Goal: Find specific page/section: Find specific page/section

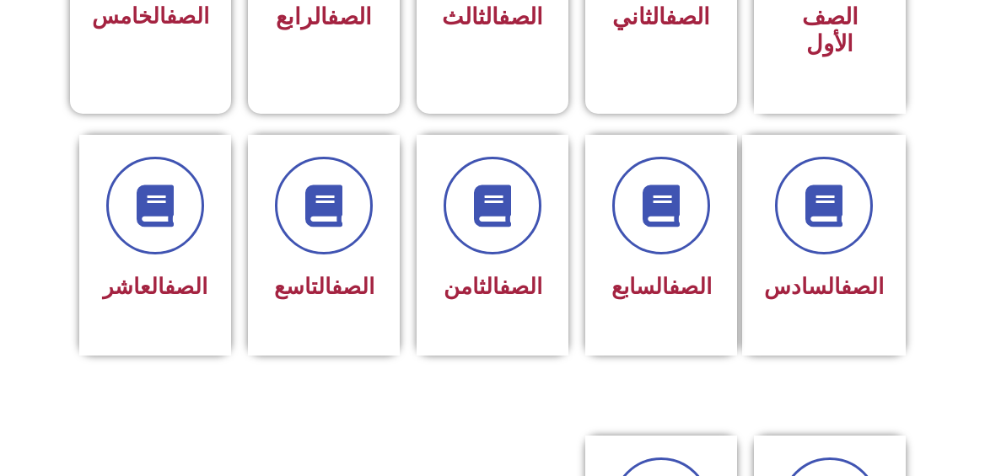
scroll to position [590, 0]
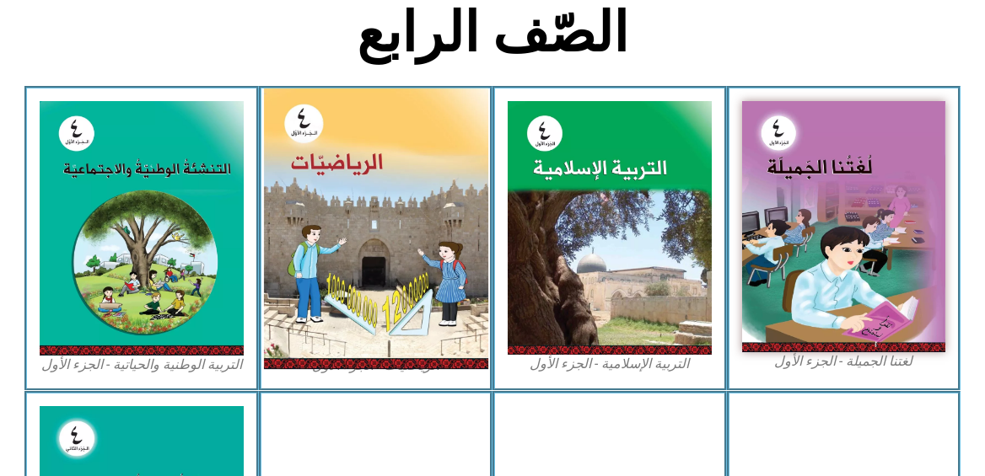
scroll to position [422, 0]
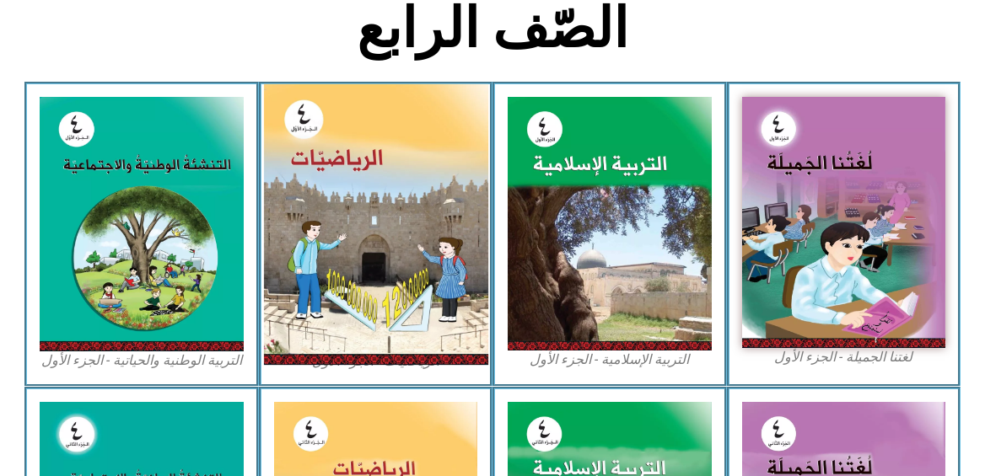
click at [368, 153] on img at bounding box center [375, 224] width 224 height 281
click at [334, 173] on img at bounding box center [375, 224] width 224 height 281
click at [421, 178] on img at bounding box center [375, 224] width 224 height 281
click at [412, 179] on img at bounding box center [375, 224] width 224 height 281
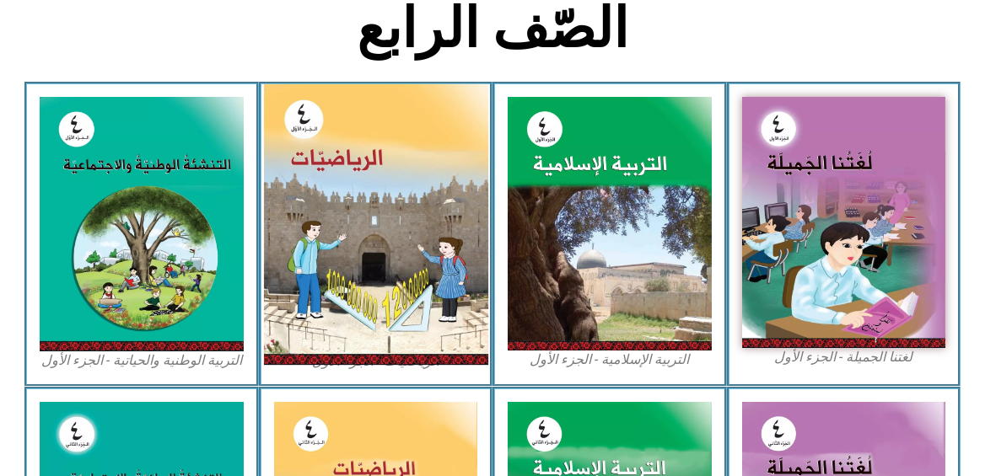
drag, startPoint x: 412, startPoint y: 179, endPoint x: 381, endPoint y: 180, distance: 31.2
click at [381, 180] on img at bounding box center [375, 224] width 224 height 281
click at [419, 202] on img at bounding box center [375, 224] width 224 height 281
click at [477, 229] on img at bounding box center [375, 224] width 224 height 281
click at [348, 132] on img at bounding box center [375, 224] width 224 height 281
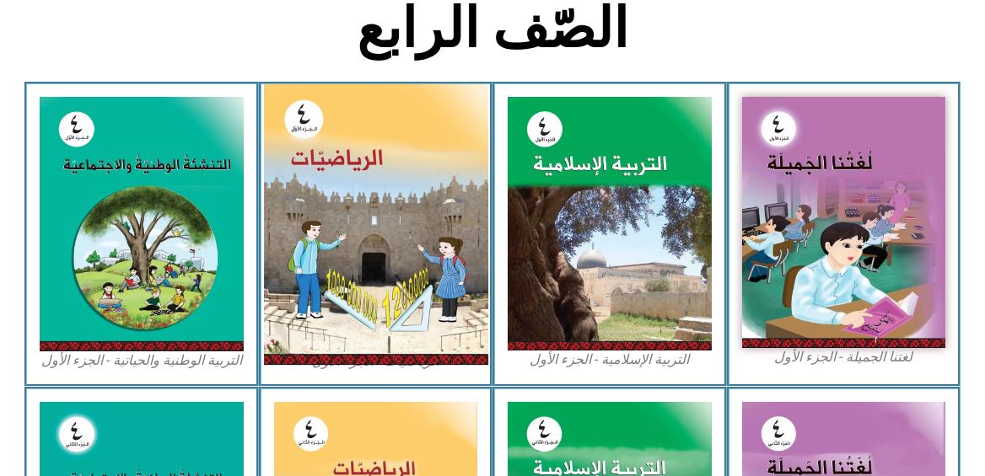
click at [348, 132] on img at bounding box center [375, 224] width 224 height 281
click at [454, 293] on img at bounding box center [375, 224] width 224 height 281
click at [421, 295] on img at bounding box center [375, 224] width 224 height 281
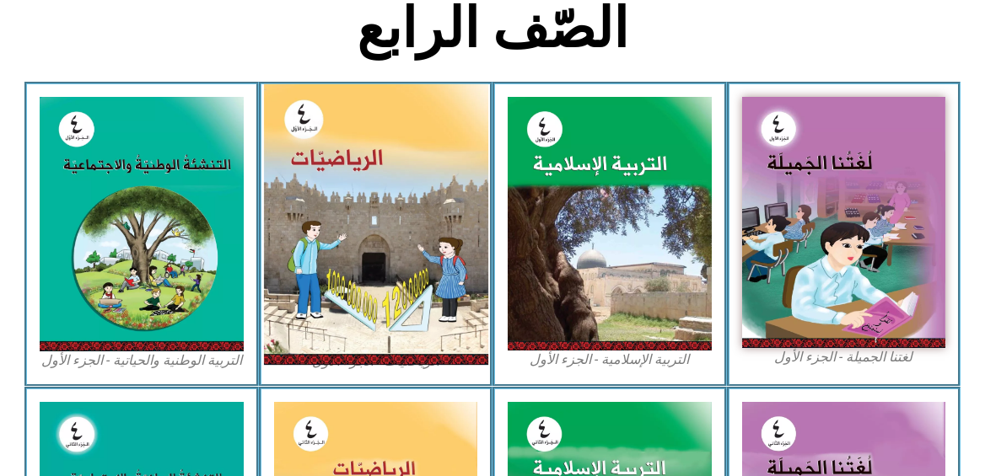
click at [418, 293] on img at bounding box center [375, 224] width 224 height 281
click at [386, 299] on img at bounding box center [375, 224] width 224 height 281
click at [385, 298] on img at bounding box center [375, 224] width 224 height 281
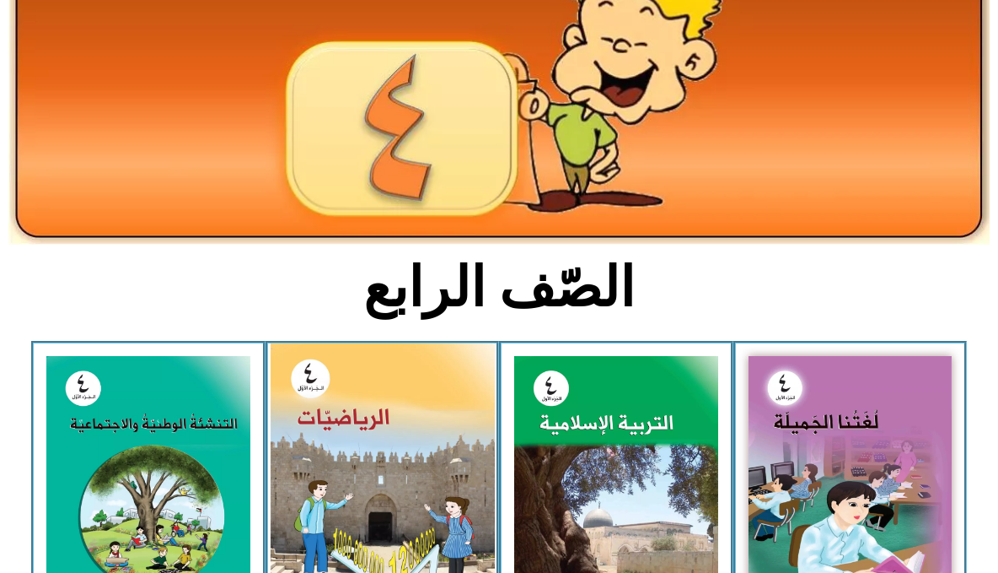
scroll to position [169, 0]
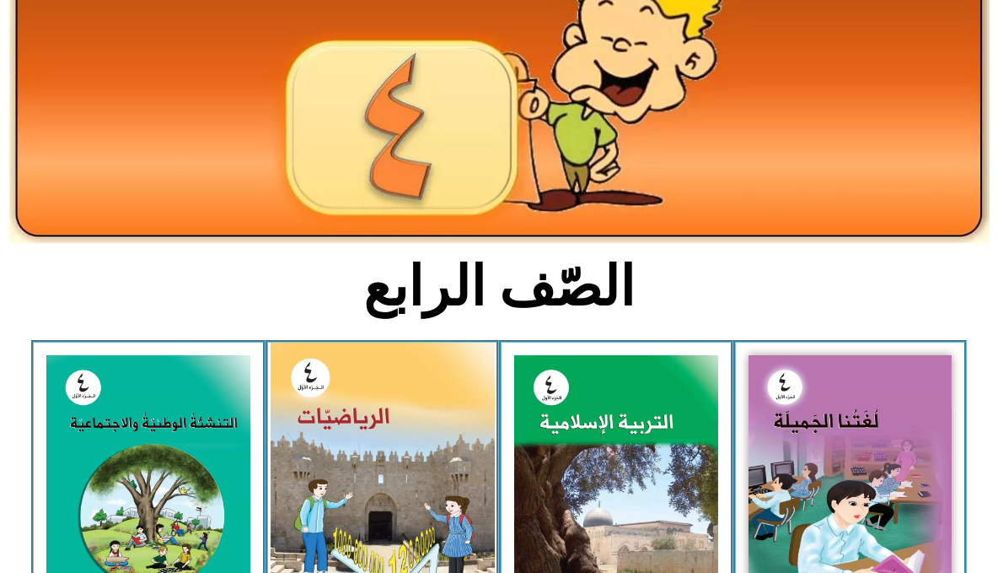
click at [409, 470] on img at bounding box center [382, 482] width 224 height 281
click at [406, 472] on img at bounding box center [382, 482] width 224 height 281
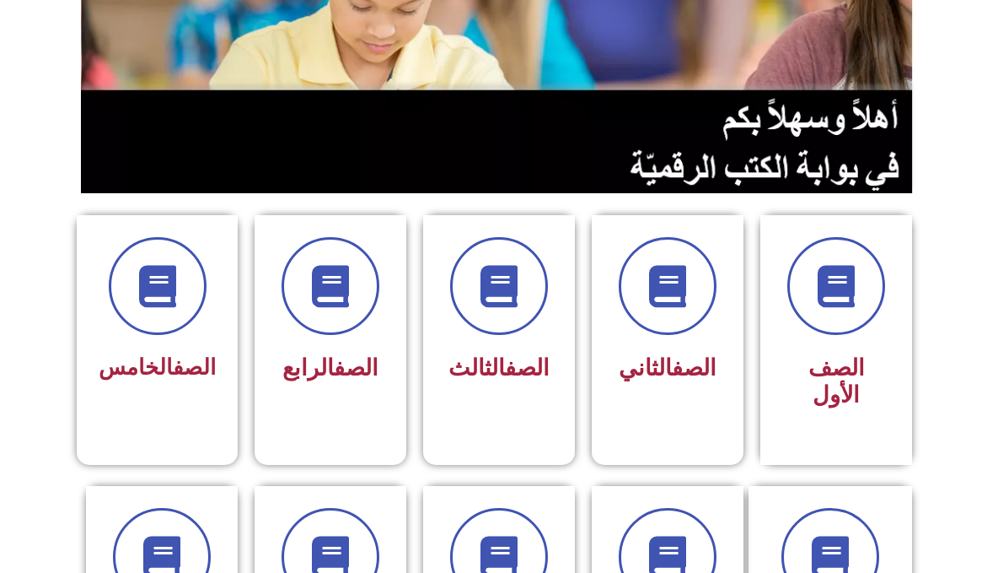
scroll to position [337, 0]
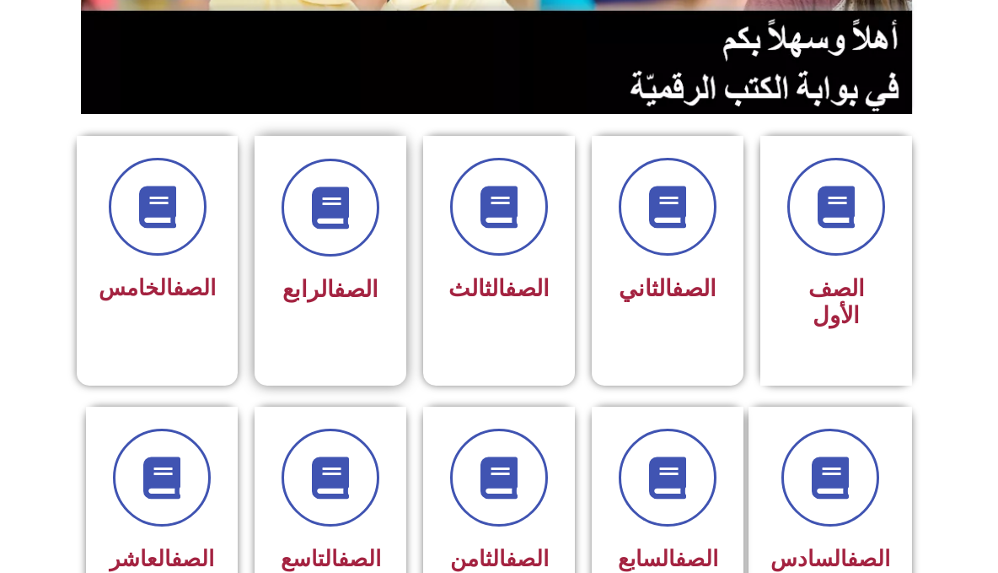
click at [355, 304] on div "الصف الرابع" at bounding box center [330, 290] width 106 height 42
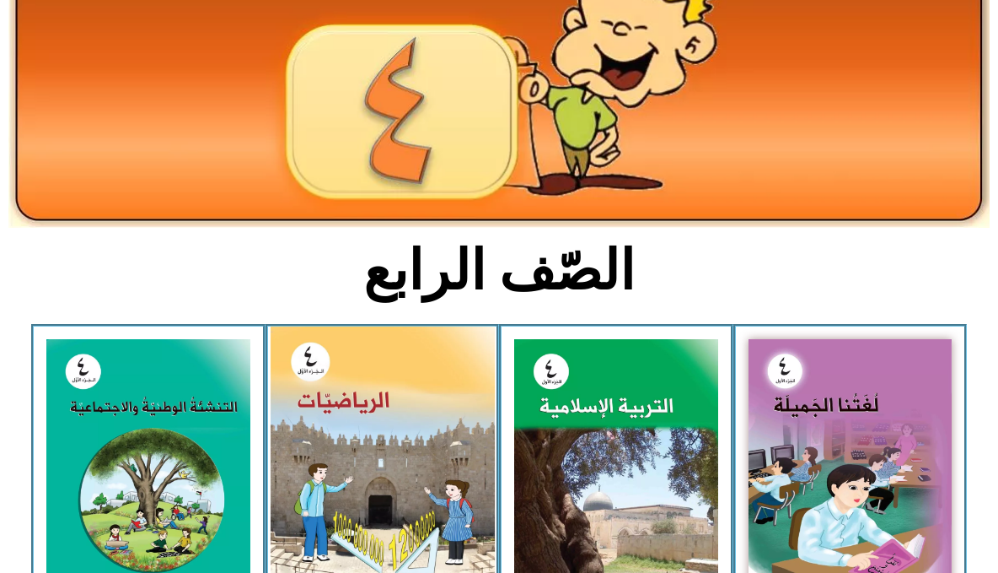
scroll to position [253, 0]
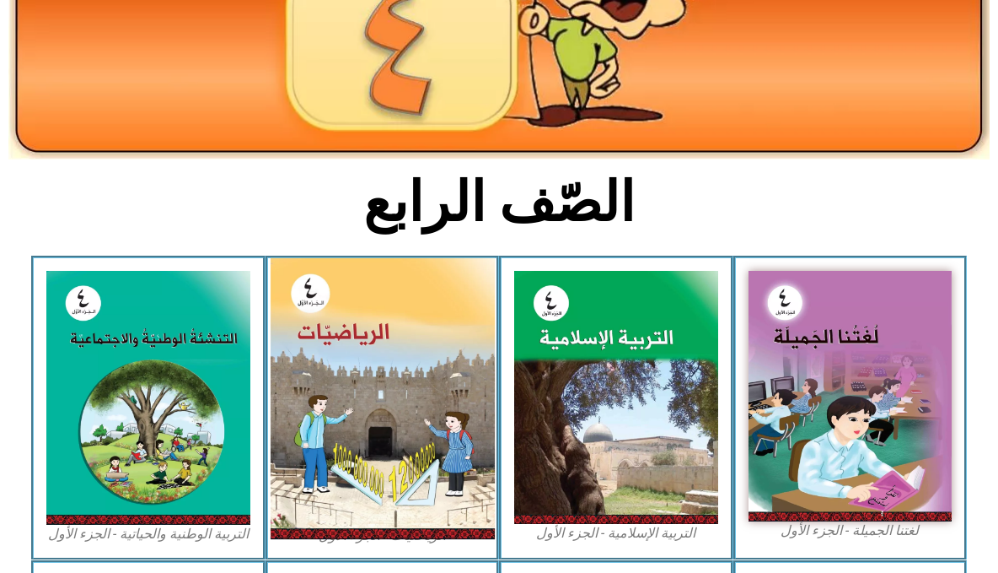
click at [380, 527] on img at bounding box center [382, 398] width 224 height 281
click at [380, 526] on img at bounding box center [382, 398] width 224 height 281
click at [386, 522] on img at bounding box center [382, 398] width 224 height 281
click at [372, 514] on img at bounding box center [382, 398] width 224 height 281
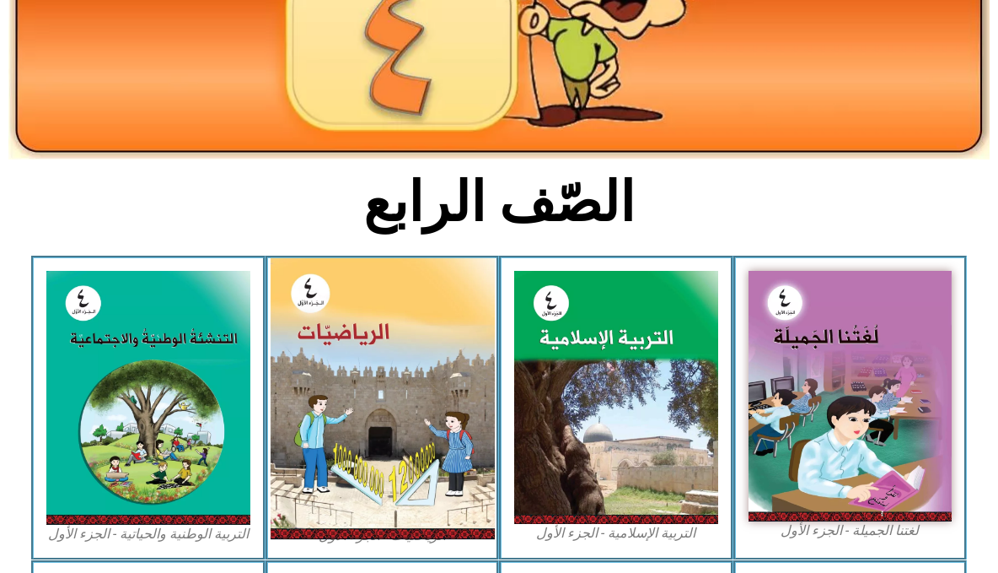
click at [372, 514] on img at bounding box center [382, 398] width 224 height 281
click at [326, 351] on img at bounding box center [382, 398] width 224 height 281
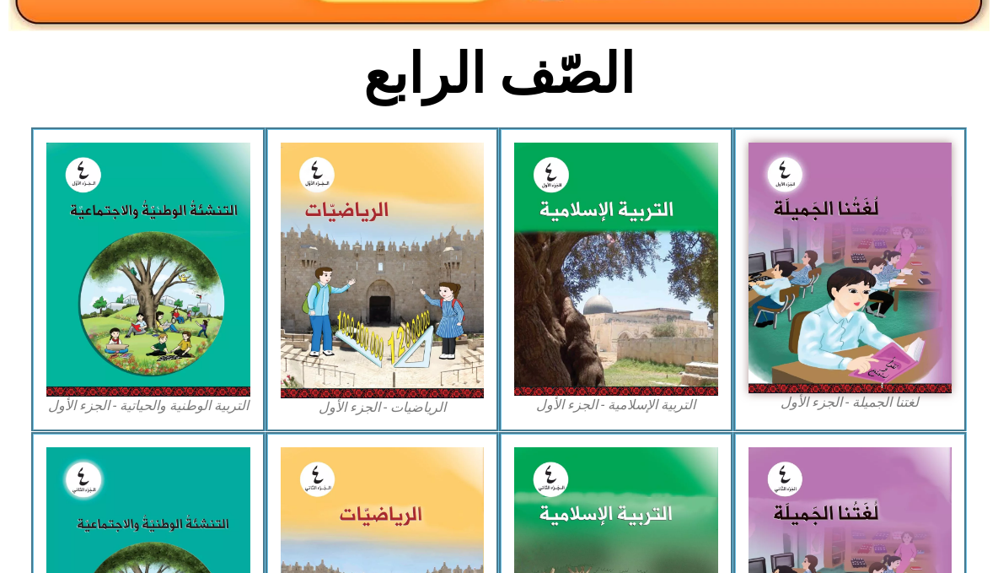
scroll to position [422, 0]
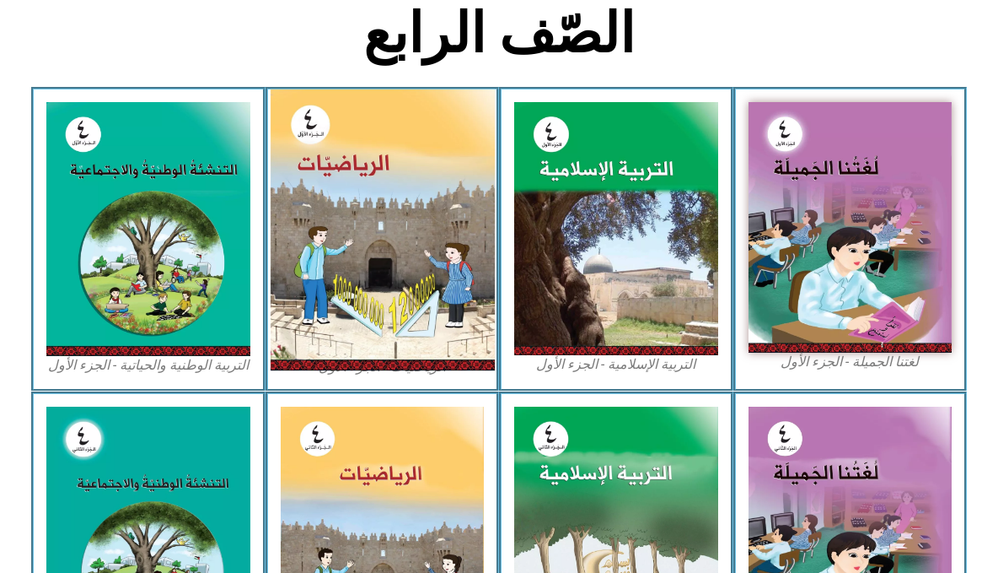
click at [386, 267] on img at bounding box center [382, 229] width 224 height 281
click at [395, 266] on img at bounding box center [382, 229] width 224 height 281
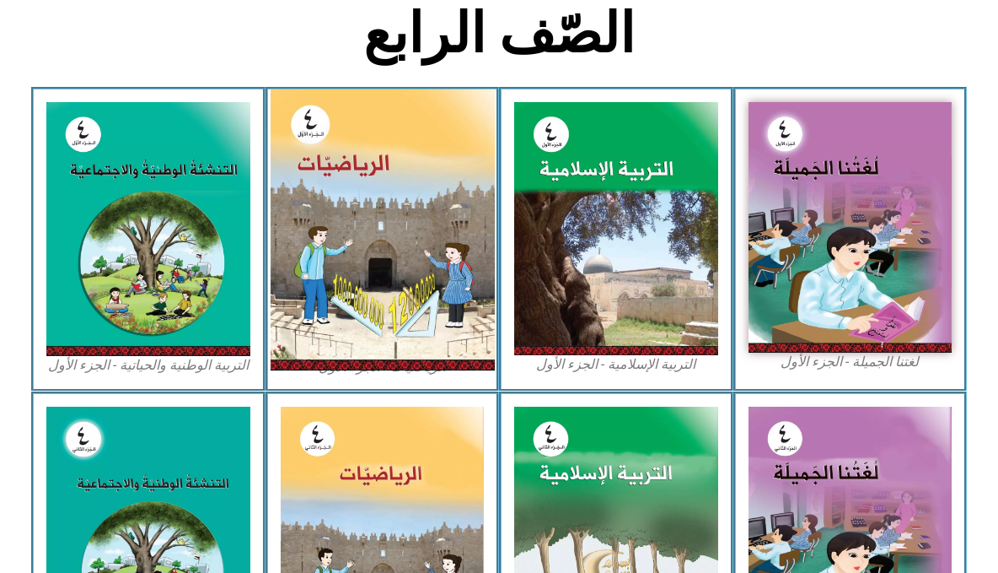
click at [395, 266] on img at bounding box center [382, 229] width 224 height 281
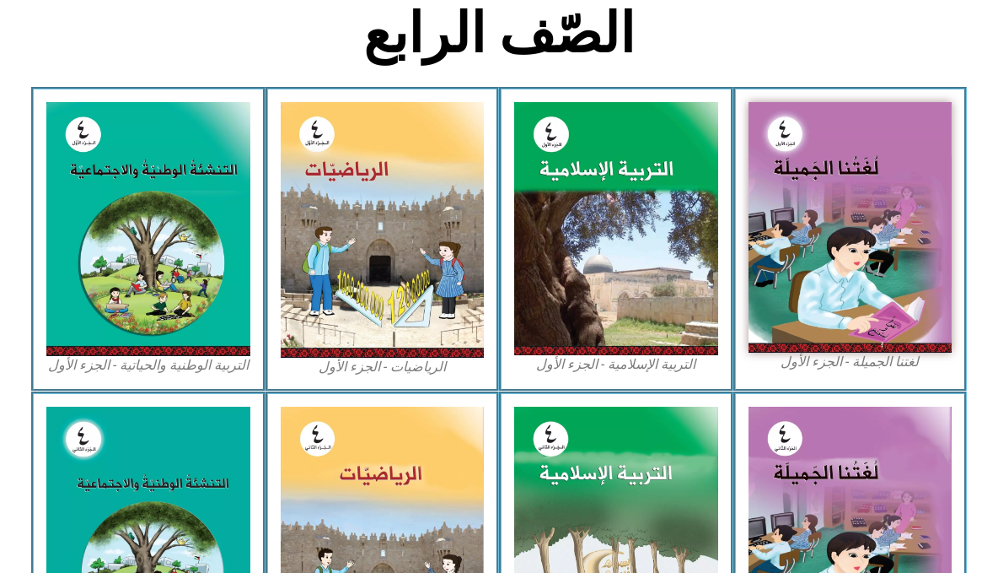
click at [363, 369] on figcaption "الرياضيات - الجزء الأول​" at bounding box center [383, 367] width 204 height 19
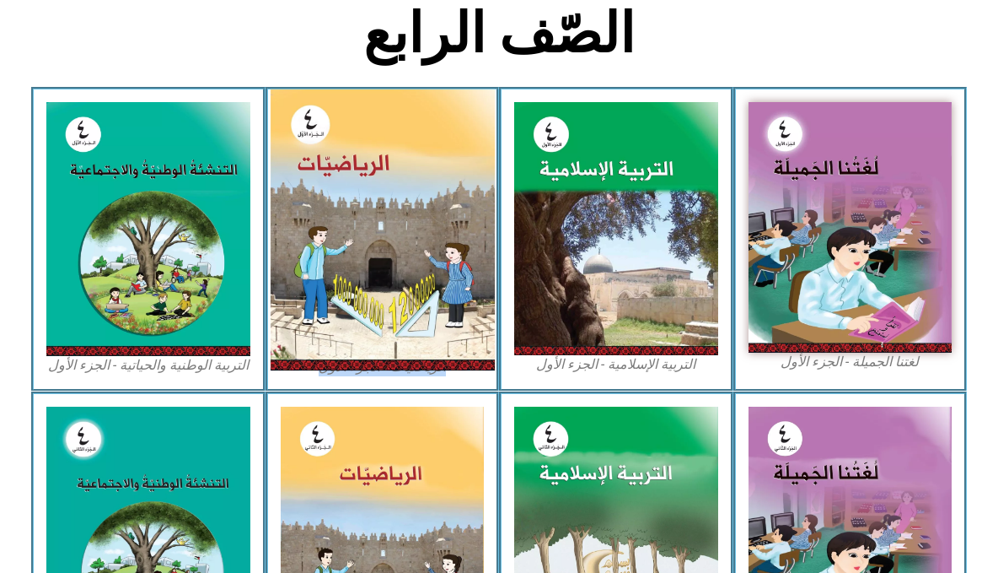
click at [428, 189] on img at bounding box center [382, 229] width 224 height 281
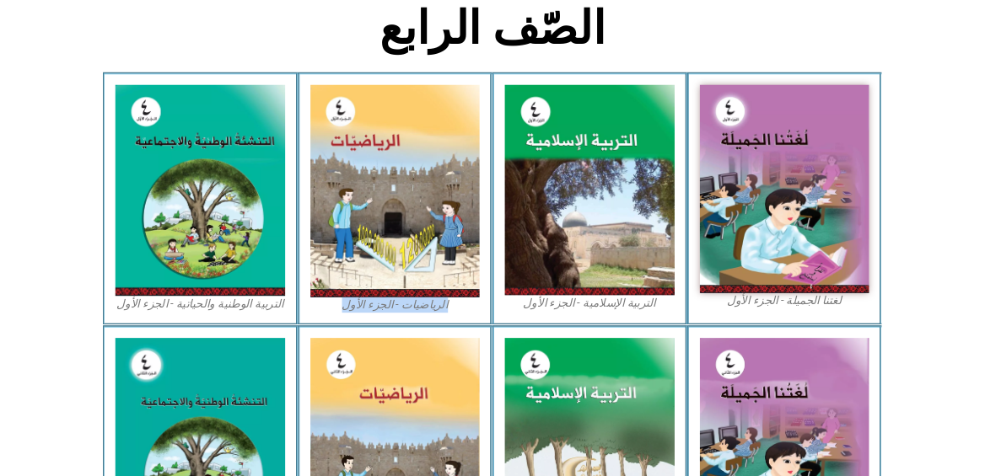
scroll to position [417, 0]
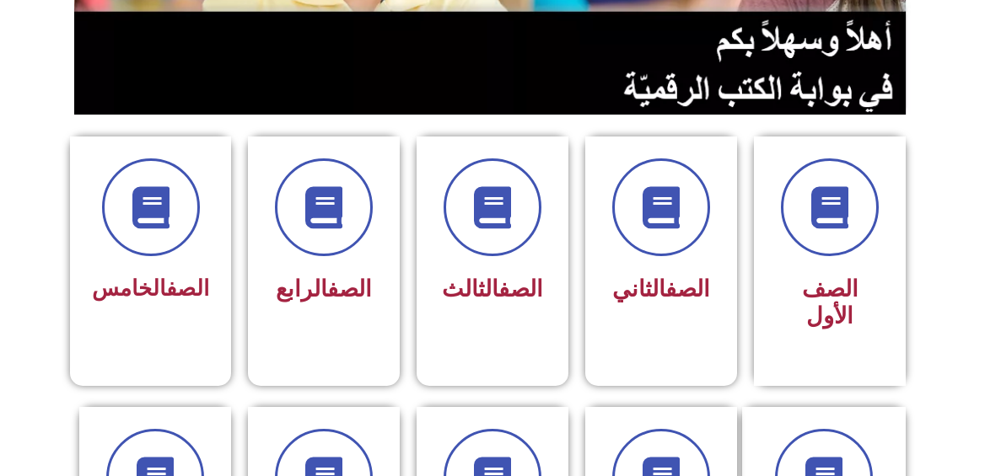
scroll to position [337, 0]
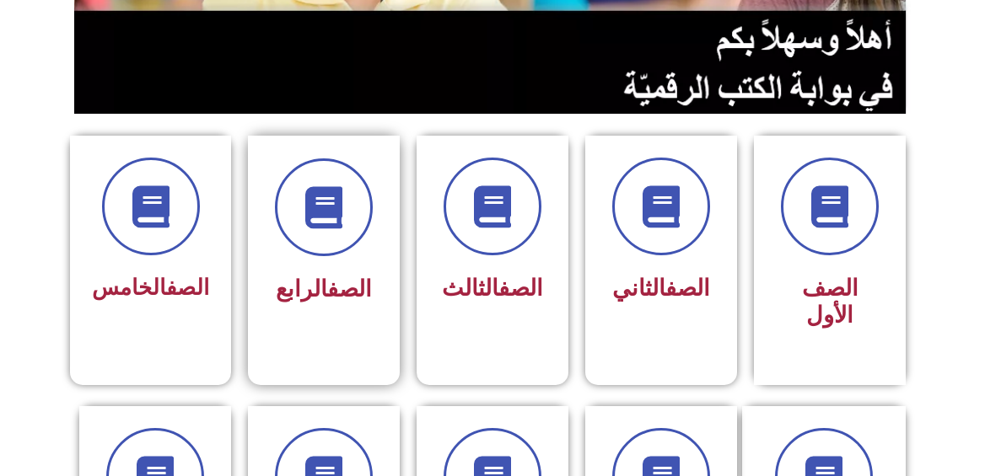
click at [355, 284] on link "الصف" at bounding box center [349, 289] width 45 height 27
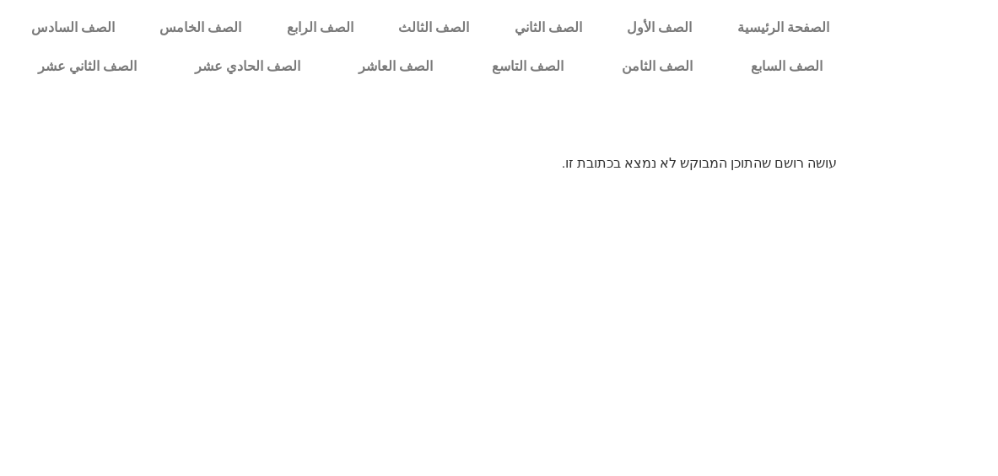
drag, startPoint x: 227, startPoint y: 234, endPoint x: 166, endPoint y: 245, distance: 61.6
click at [166, 186] on html "الصفحة الرئيسية الصف الأول الصف الثاني الصف الثالث الصف الرابع الصف الخامس الصف…" at bounding box center [499, 93] width 998 height 186
click at [376, 26] on link "الصف الرابع" at bounding box center [320, 27] width 112 height 39
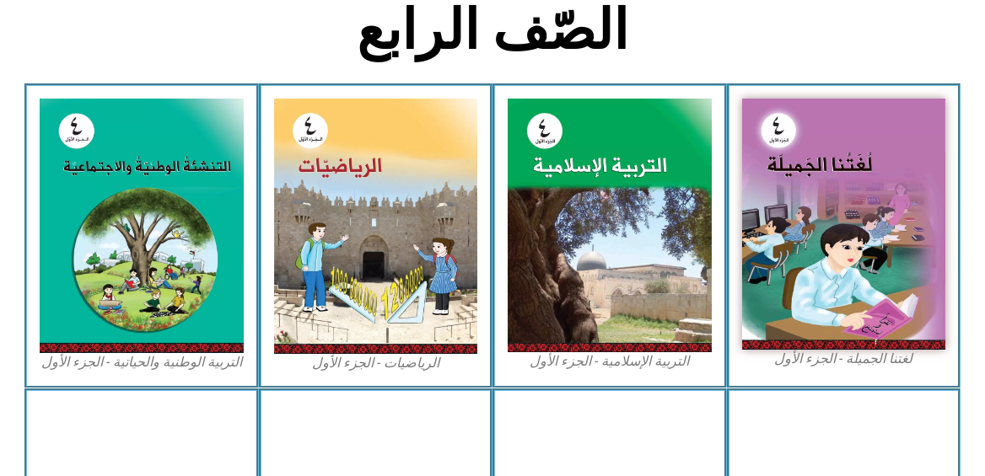
scroll to position [422, 0]
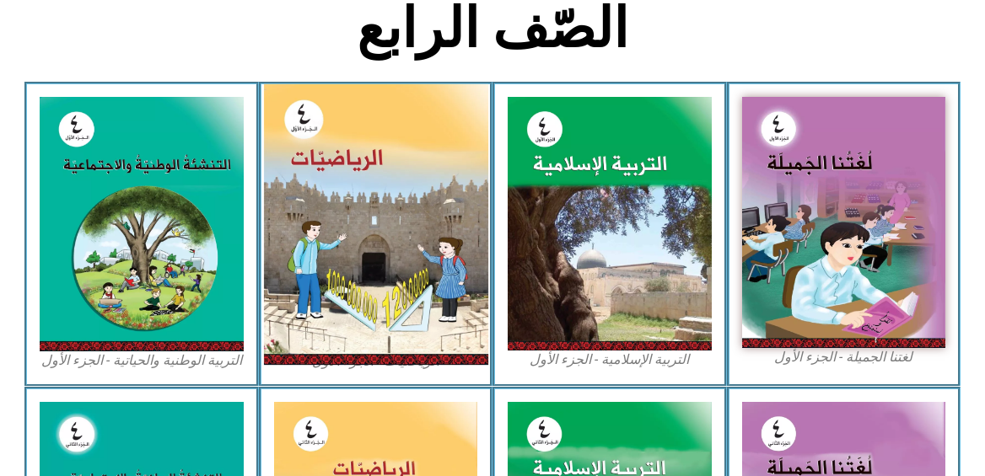
click at [398, 270] on img at bounding box center [375, 224] width 224 height 281
click at [368, 118] on img at bounding box center [375, 224] width 224 height 281
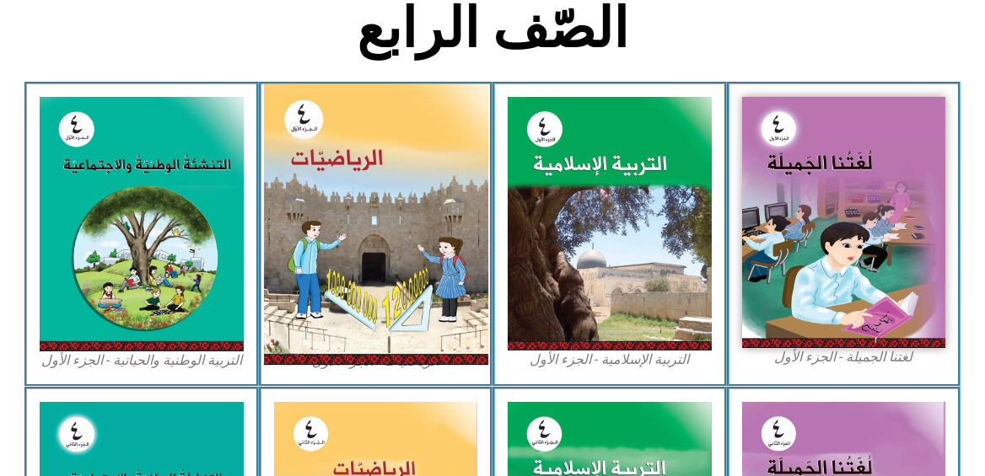
click at [368, 118] on img at bounding box center [375, 224] width 224 height 281
click at [368, 117] on img at bounding box center [375, 224] width 224 height 281
click at [369, 117] on img at bounding box center [375, 224] width 224 height 281
click at [396, 251] on img at bounding box center [375, 224] width 224 height 281
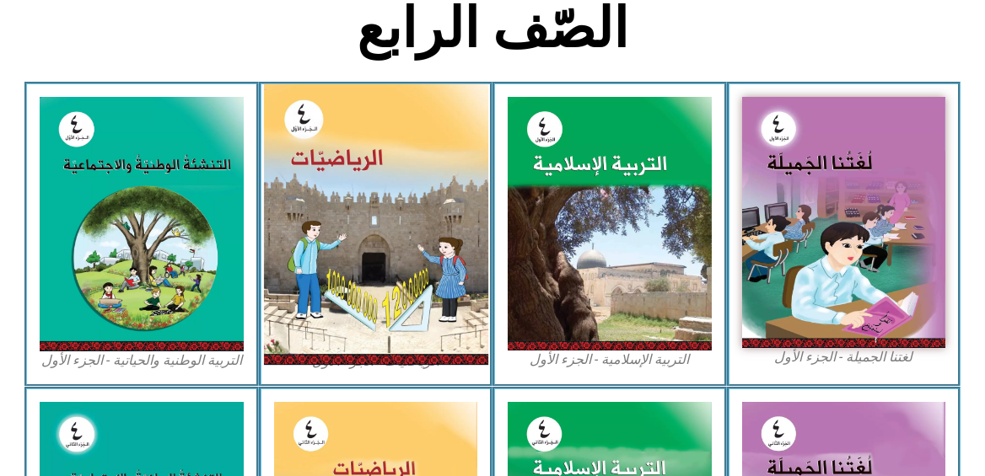
click at [396, 251] on img at bounding box center [375, 224] width 224 height 281
click at [401, 251] on img at bounding box center [375, 224] width 224 height 281
click at [403, 251] on img at bounding box center [375, 224] width 224 height 281
click at [355, 213] on img at bounding box center [375, 224] width 224 height 281
click at [358, 208] on img at bounding box center [375, 224] width 224 height 281
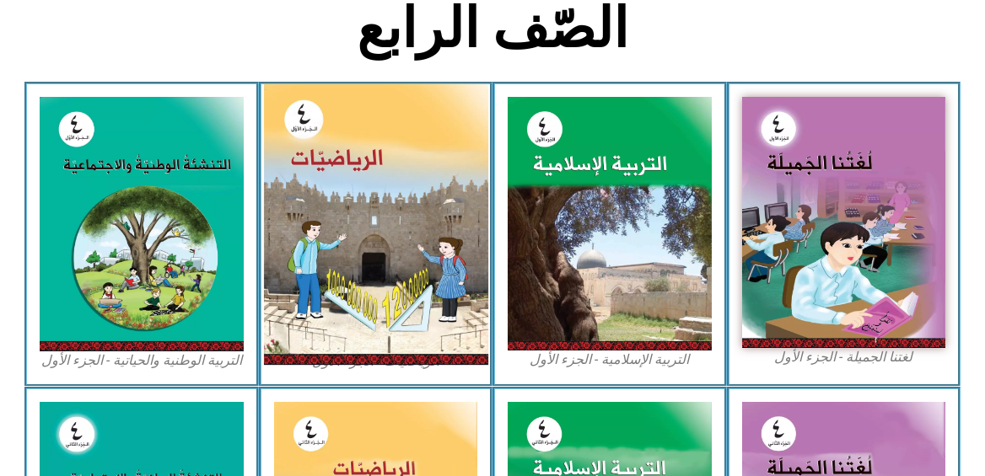
click at [355, 221] on img at bounding box center [375, 224] width 224 height 281
click at [367, 161] on img at bounding box center [375, 224] width 224 height 281
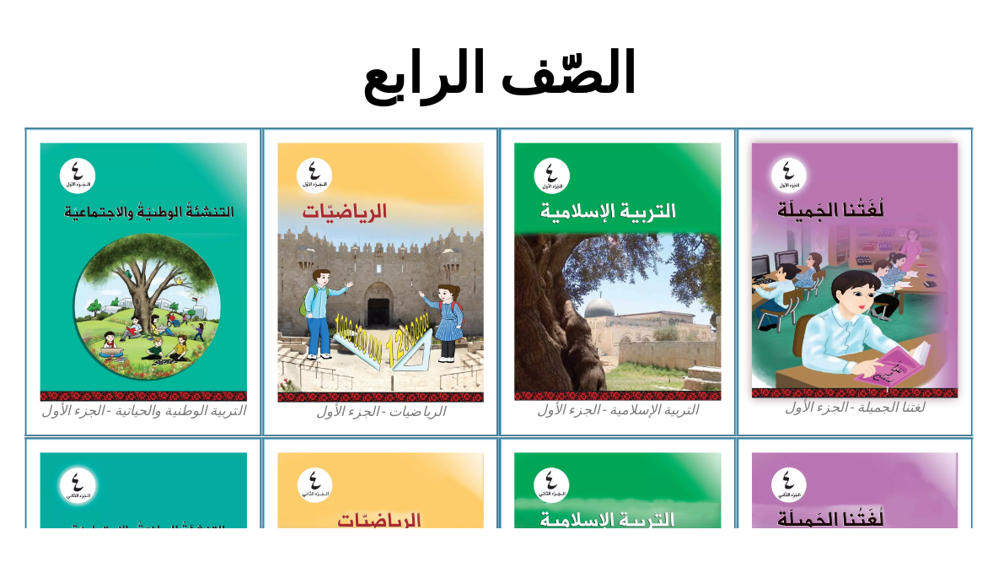
scroll to position [427, 0]
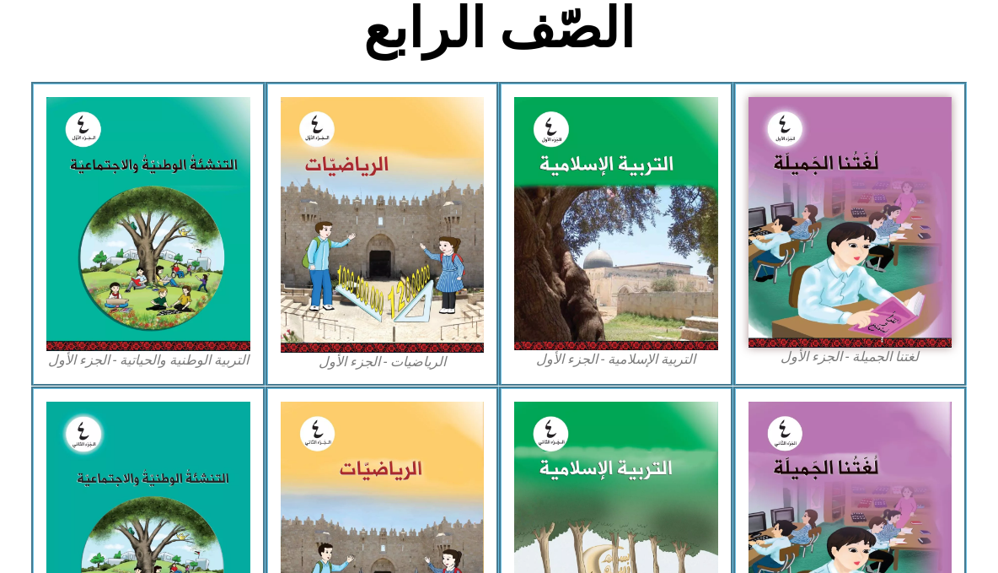
click at [366, 366] on figcaption "الرياضيات - الجزء الأول​" at bounding box center [383, 362] width 204 height 19
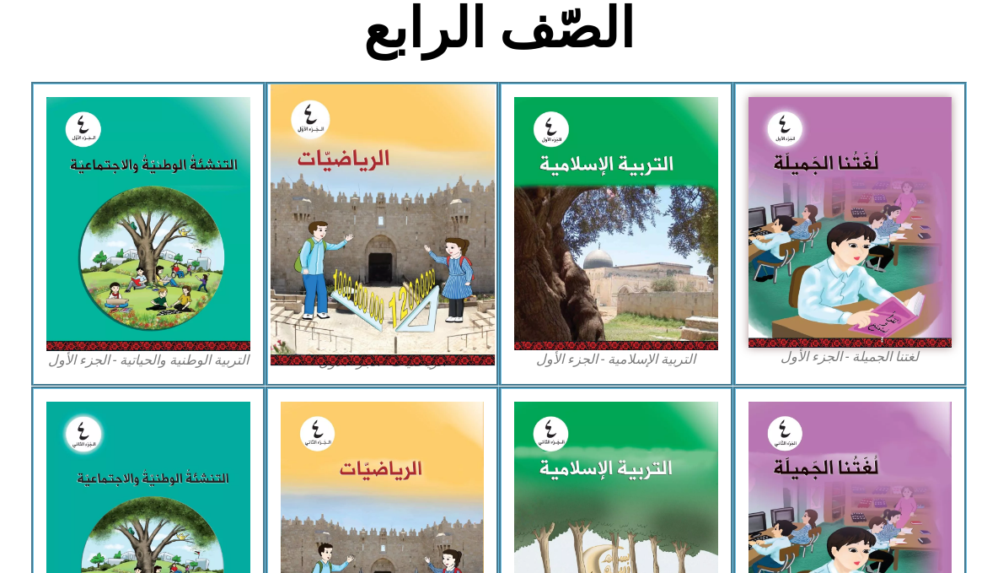
click at [367, 305] on img at bounding box center [382, 224] width 224 height 281
click at [369, 144] on img at bounding box center [382, 224] width 224 height 281
click at [369, 143] on img at bounding box center [382, 224] width 224 height 281
click at [433, 279] on img at bounding box center [382, 224] width 224 height 281
click at [438, 275] on img at bounding box center [382, 224] width 224 height 281
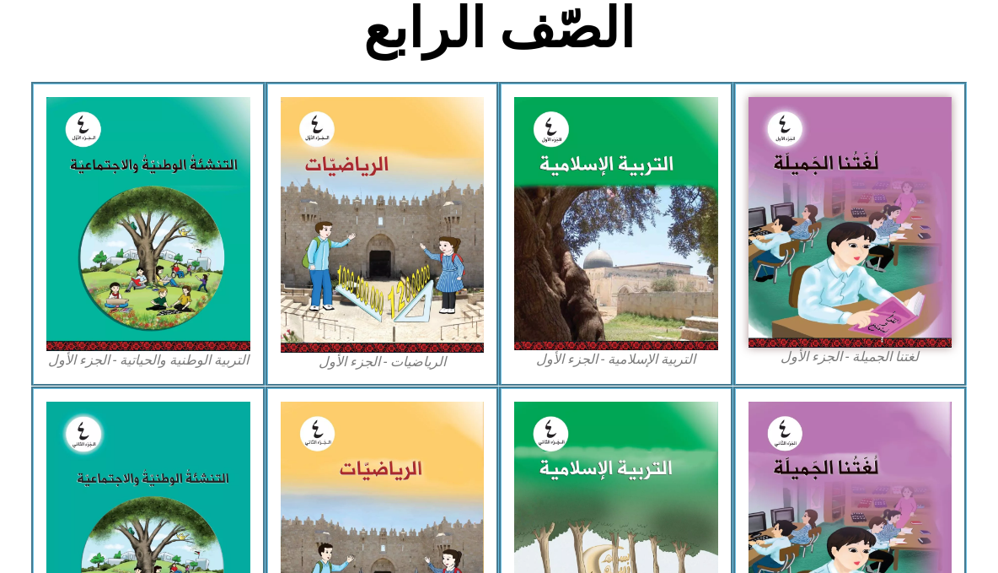
click at [369, 360] on figcaption "الرياضيات - الجزء الأول​" at bounding box center [383, 362] width 204 height 19
click at [369, 361] on figcaption "الرياضيات - الجزء الأول​" at bounding box center [383, 362] width 204 height 19
click at [368, 369] on figcaption "الرياضيات - الجزء الأول​" at bounding box center [383, 362] width 204 height 19
click at [165, 363] on figcaption "التربية الوطنية والحياتية - الجزء الأول​" at bounding box center [148, 360] width 204 height 19
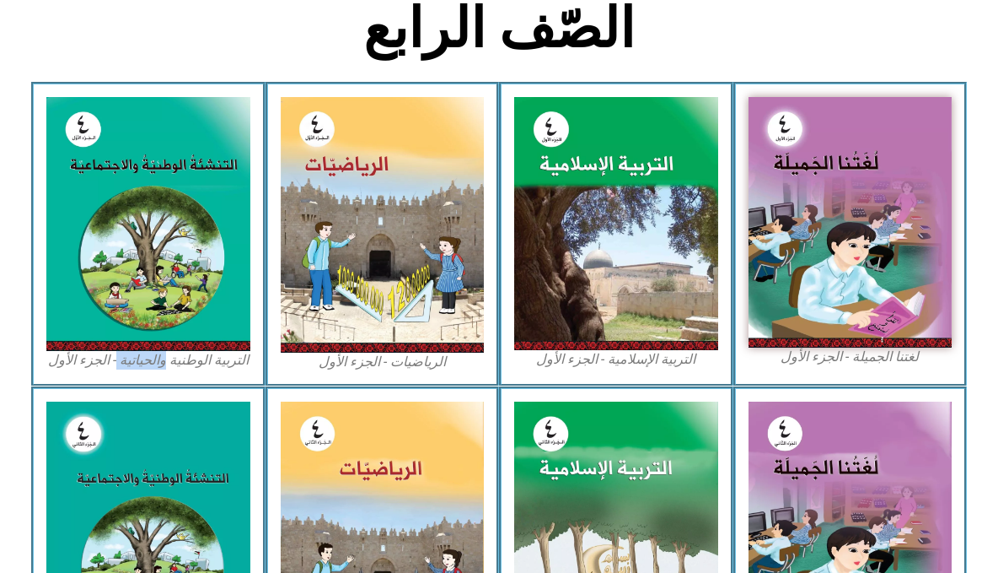
click at [165, 363] on figcaption "التربية الوطنية والحياتية - الجزء الأول​" at bounding box center [148, 360] width 204 height 19
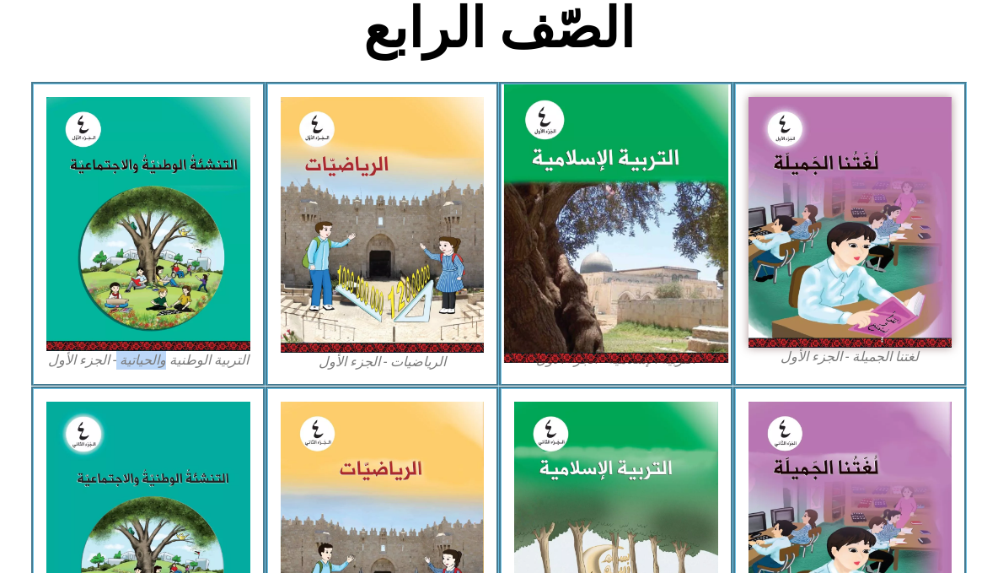
click at [624, 351] on img at bounding box center [616, 223] width 224 height 279
click at [623, 358] on img at bounding box center [616, 223] width 224 height 279
